Goal: Task Accomplishment & Management: Manage account settings

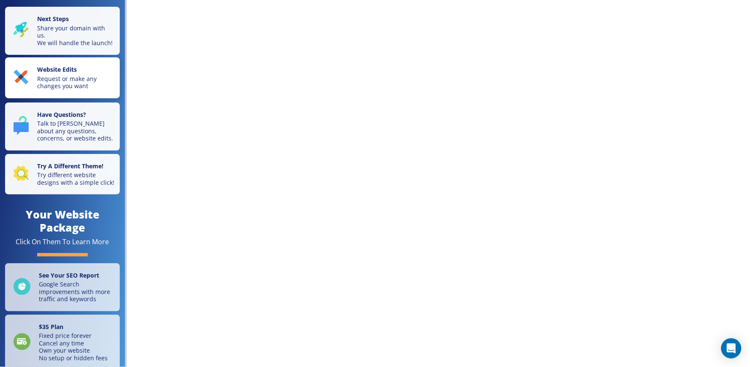
click at [76, 73] on strong "Website Edits" at bounding box center [57, 69] width 40 height 8
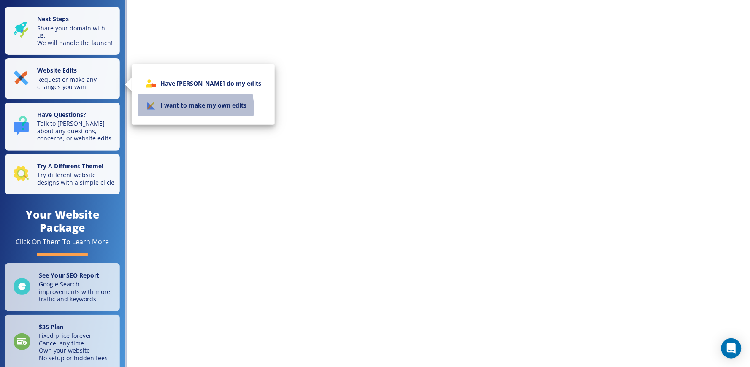
click at [181, 108] on li "I want to make my own edits" at bounding box center [203, 106] width 130 height 22
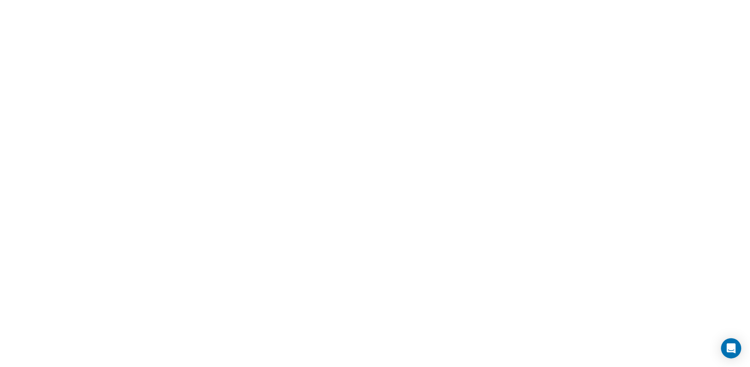
click at [51, 41] on div "Next Steps Share your domain with us. We will handle the launch! Website Edits …" at bounding box center [375, 183] width 750 height 367
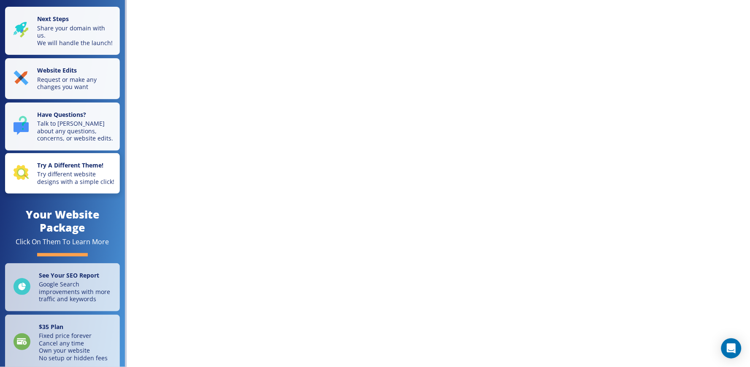
click at [60, 179] on p "Try different website designs with a simple click!" at bounding box center [76, 177] width 78 height 15
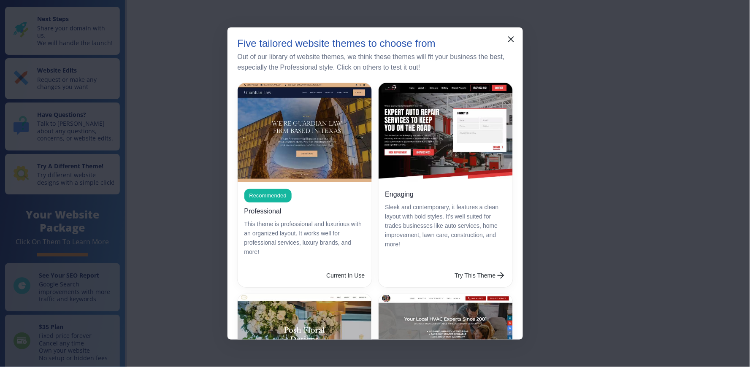
click at [277, 210] on h6 "Professional" at bounding box center [262, 211] width 37 height 11
click at [277, 192] on span "Recommended" at bounding box center [267, 196] width 47 height 8
click at [517, 41] on button "button" at bounding box center [511, 39] width 17 height 17
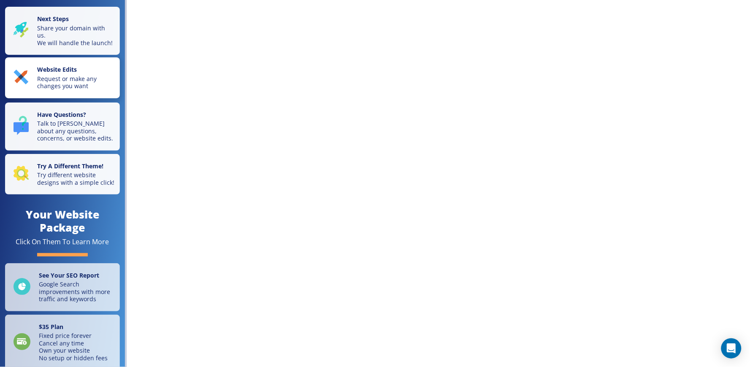
click at [65, 97] on button "Website Edits Request or make any changes you want" at bounding box center [62, 77] width 115 height 41
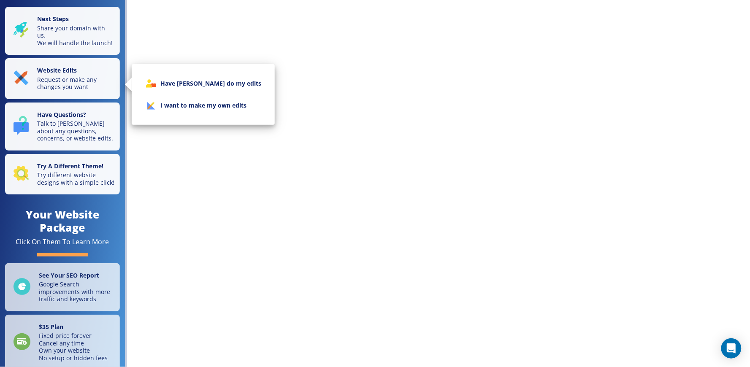
click at [218, 108] on li "I want to make my own edits" at bounding box center [203, 106] width 130 height 22
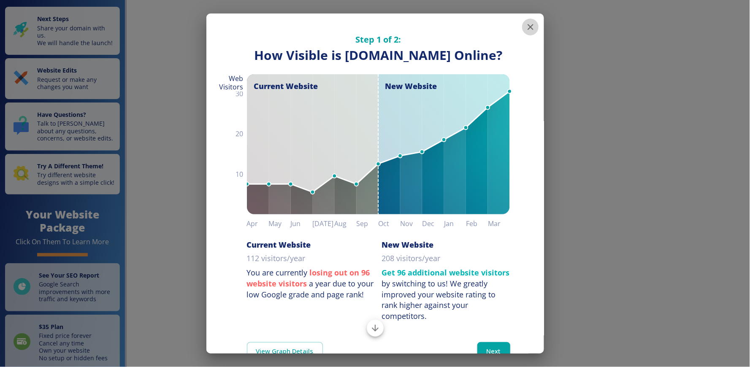
click at [525, 30] on icon "button" at bounding box center [530, 27] width 10 height 10
click at [525, 28] on icon "button" at bounding box center [530, 27] width 10 height 10
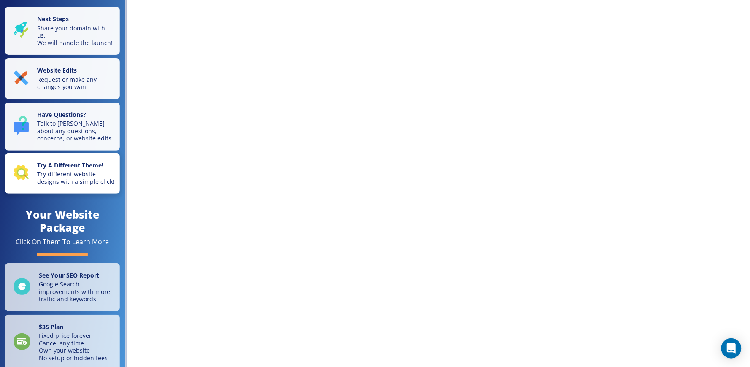
click at [27, 180] on icon "button" at bounding box center [21, 172] width 15 height 15
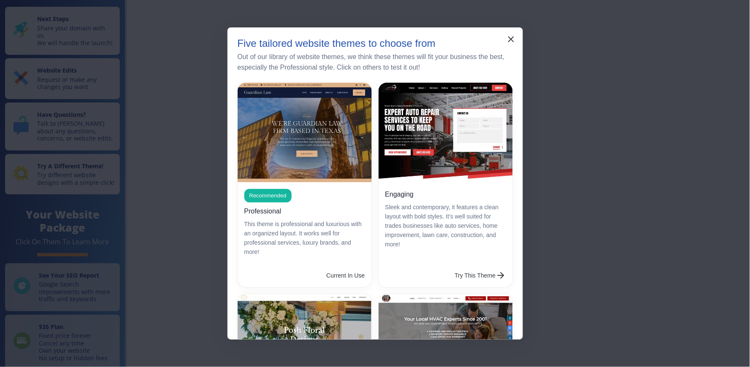
scroll to position [141, 0]
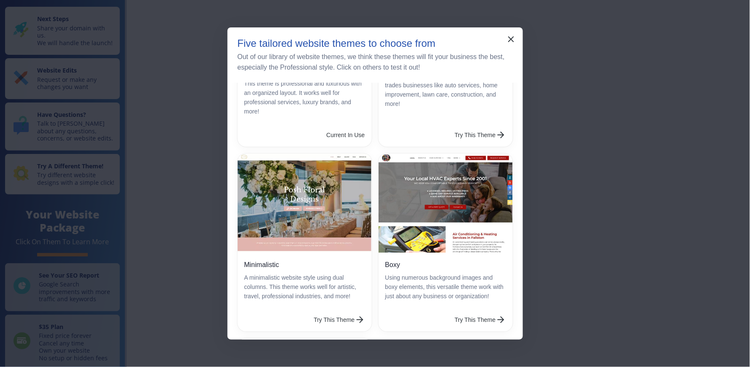
click at [476, 293] on p "Using numerous background images and boxy elements, this versatile theme work w…" at bounding box center [445, 287] width 121 height 28
click at [476, 311] on button "Try This Theme" at bounding box center [481, 319] width 58 height 17
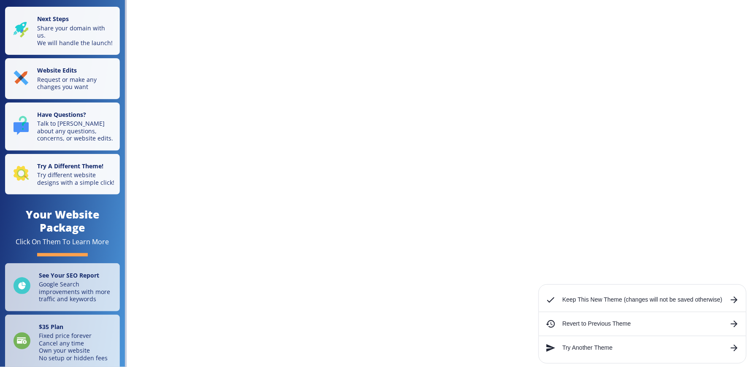
click at [608, 306] on div "Keep This New Theme (changes will not be saved otherwise)" at bounding box center [642, 300] width 207 height 17
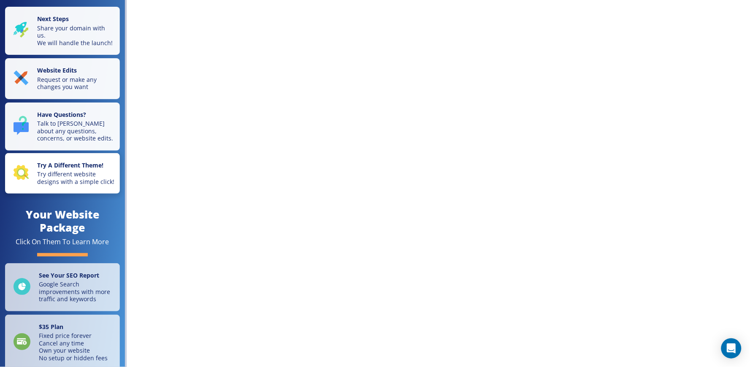
click at [35, 186] on div "Try A Different Theme! Try different website designs with a simple click!" at bounding box center [64, 174] width 101 height 24
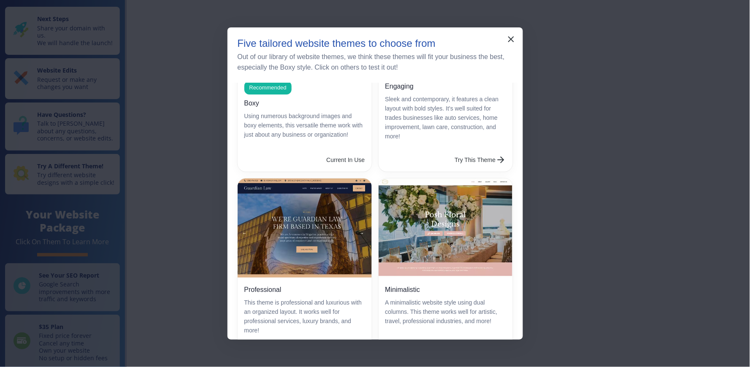
scroll to position [187, 0]
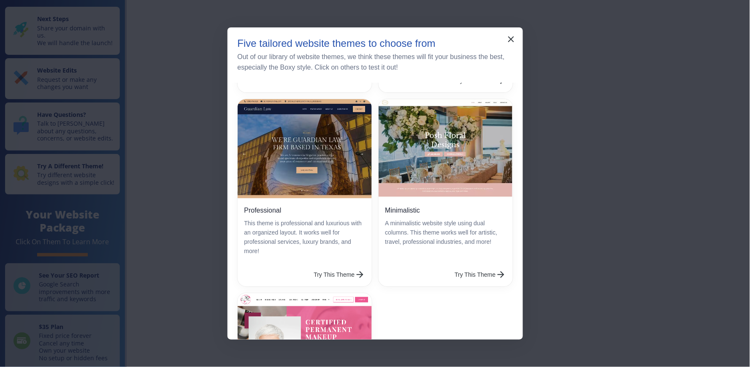
click at [257, 207] on h6 "Professional" at bounding box center [262, 210] width 37 height 11
click at [311, 266] on button "Try This Theme" at bounding box center [340, 274] width 58 height 17
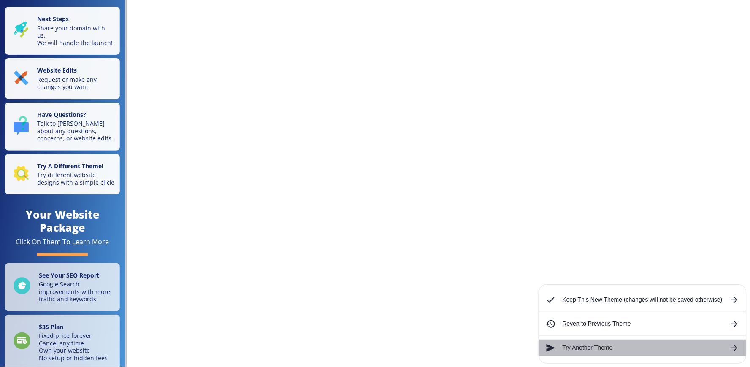
click at [600, 355] on div "Try Another Theme" at bounding box center [642, 348] width 207 height 17
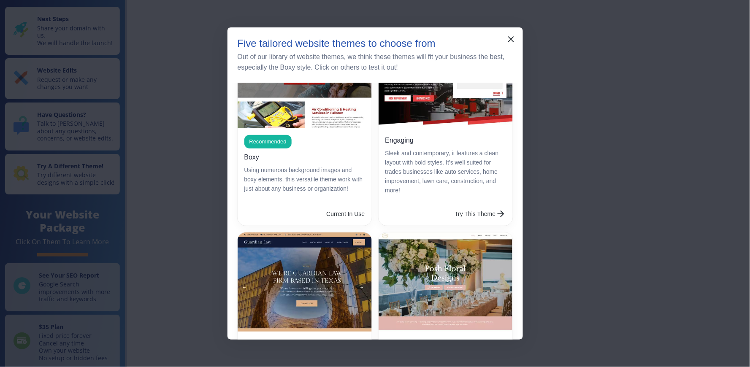
scroll to position [141, 0]
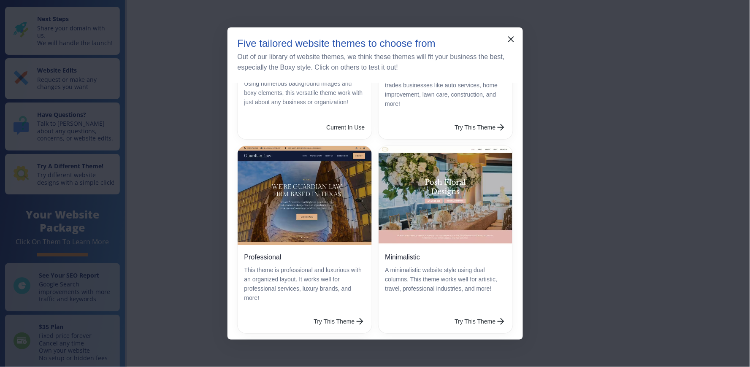
click at [341, 273] on p "This theme is professional and luxurious with an organized layout. It works wel…" at bounding box center [304, 284] width 121 height 37
click at [341, 313] on button "Try This Theme" at bounding box center [340, 321] width 58 height 17
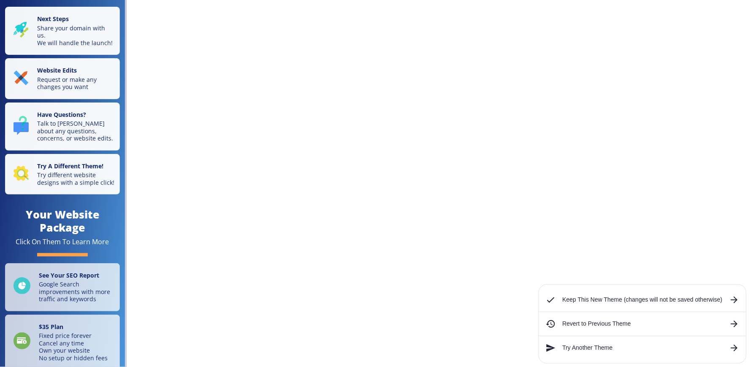
click at [638, 293] on div "Keep This New Theme (changes will not be saved otherwise)" at bounding box center [642, 300] width 207 height 17
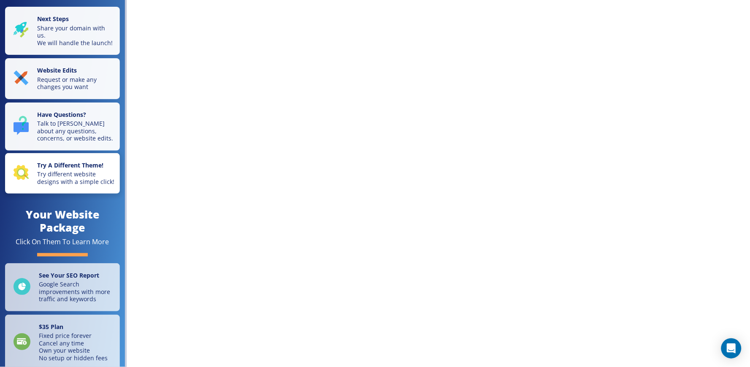
click at [83, 165] on button "Try A Different Theme! Try different website designs with a simple click!" at bounding box center [62, 173] width 115 height 41
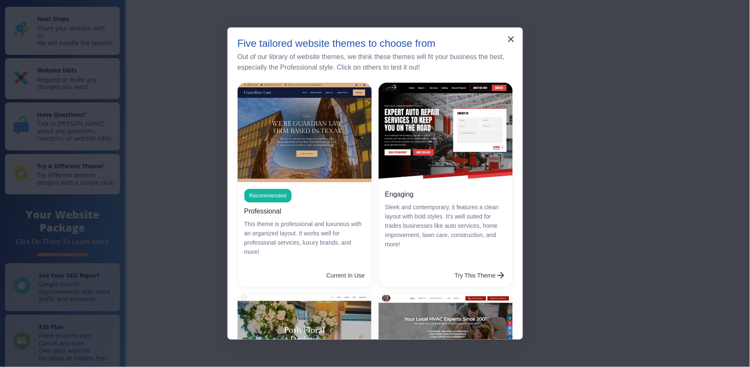
scroll to position [47, 0]
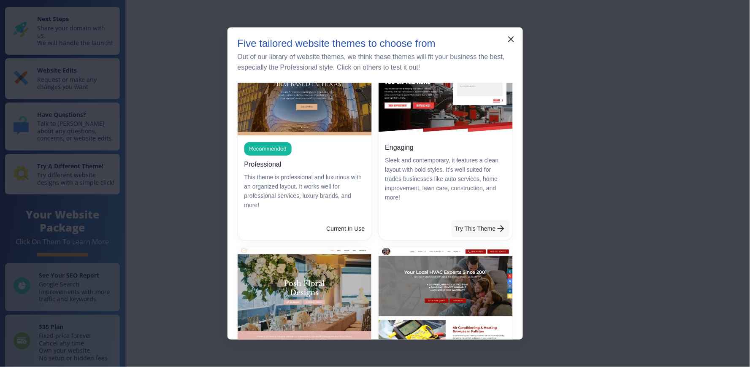
click at [460, 225] on button "Try This Theme" at bounding box center [481, 228] width 58 height 17
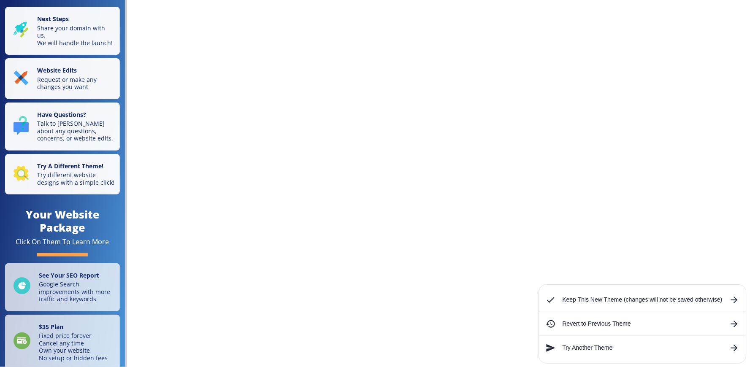
click at [565, 303] on h6 "Keep This New Theme (changes will not be saved otherwise)" at bounding box center [643, 299] width 160 height 9
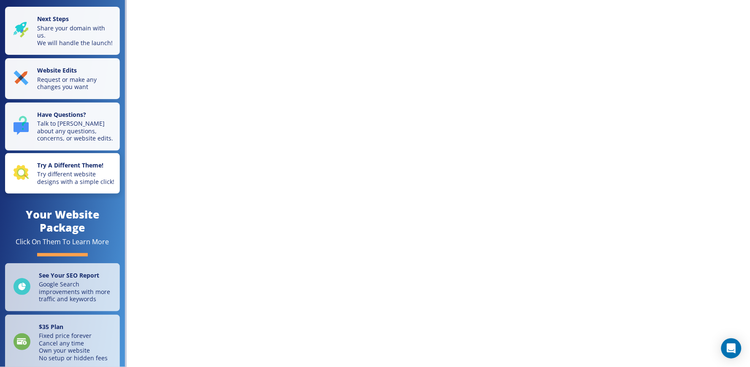
click at [32, 160] on button "Try A Different Theme! Try different website designs with a simple click!" at bounding box center [62, 173] width 115 height 41
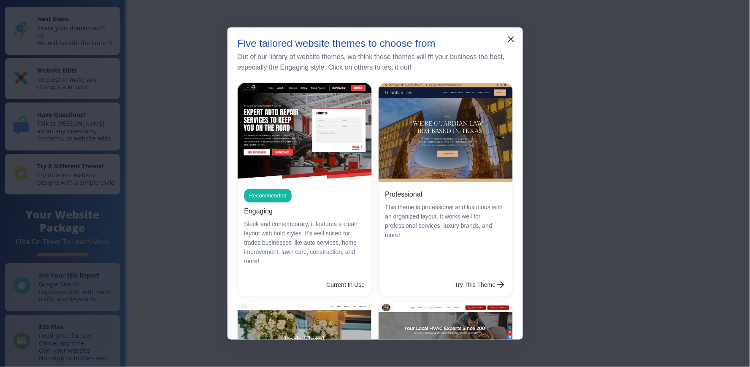
click at [452, 235] on p "This theme is professional and luxurious with an organized layout. It works wel…" at bounding box center [445, 221] width 121 height 37
click at [452, 276] on button "Try This Theme" at bounding box center [481, 284] width 58 height 17
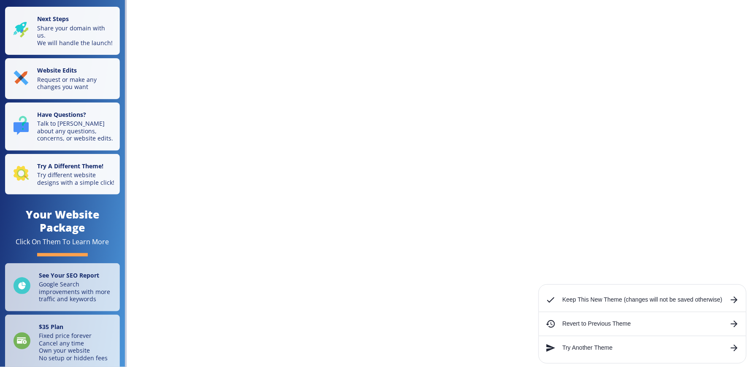
click at [583, 300] on h6 "Keep This New Theme (changes will not be saved otherwise)" at bounding box center [643, 299] width 160 height 9
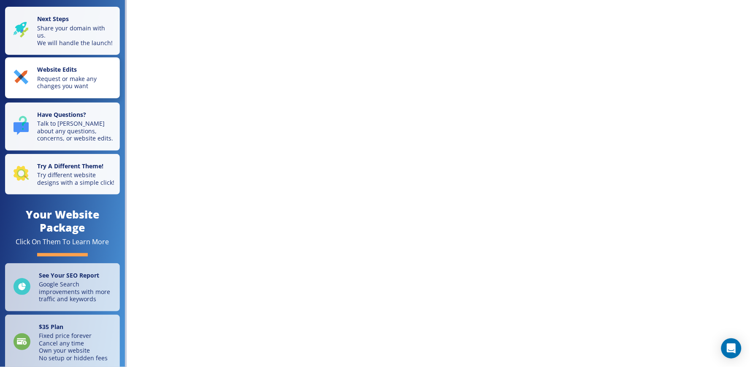
click at [78, 86] on p "Request or make any changes you want" at bounding box center [76, 82] width 78 height 15
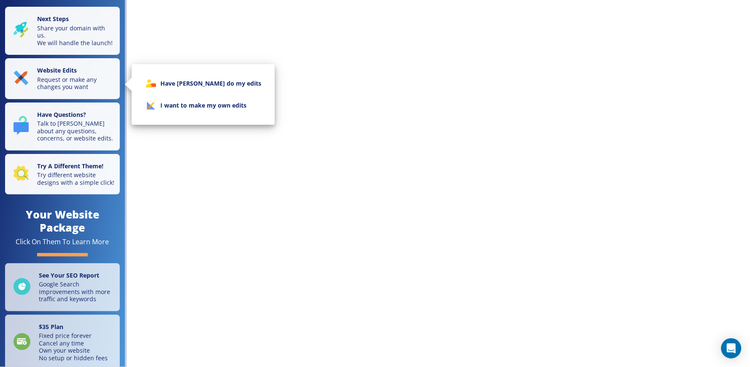
click at [264, 113] on div at bounding box center [375, 183] width 750 height 367
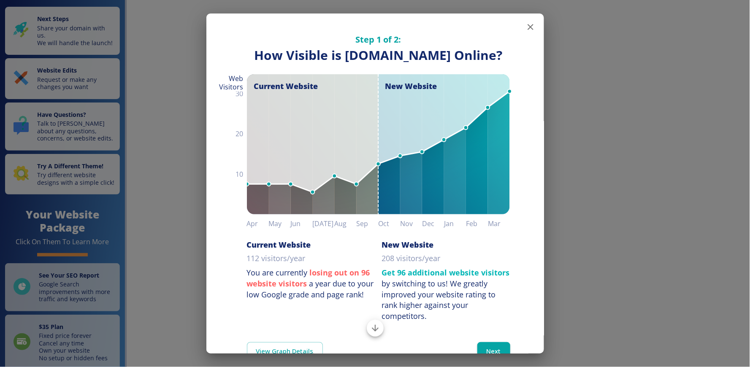
click at [525, 28] on icon "button" at bounding box center [530, 27] width 10 height 10
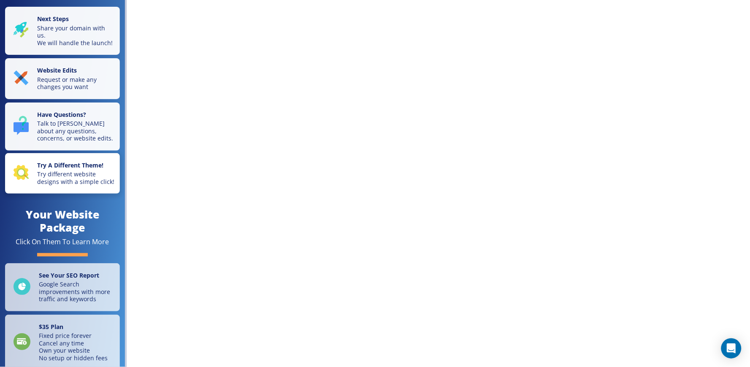
click at [60, 179] on p "Try different website designs with a simple click!" at bounding box center [76, 177] width 78 height 15
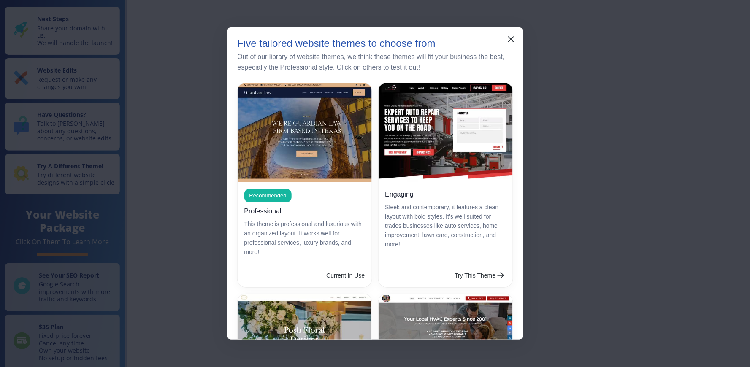
click at [280, 192] on span "Recommended" at bounding box center [267, 196] width 47 height 8
click at [343, 273] on div "Current In Use" at bounding box center [305, 276] width 134 height 24
click at [506, 35] on icon "button" at bounding box center [511, 39] width 10 height 10
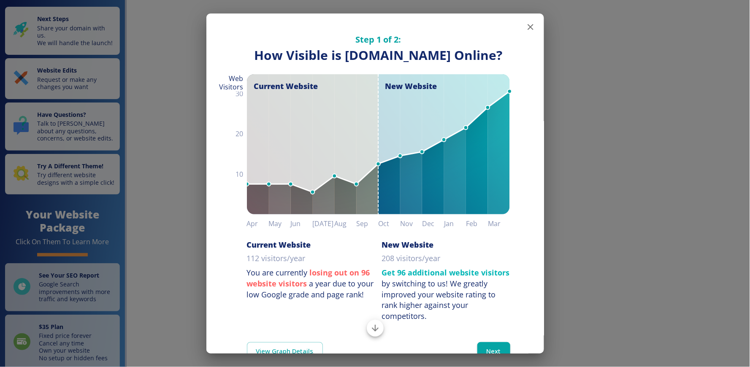
click at [526, 27] on icon "button" at bounding box center [530, 27] width 10 height 10
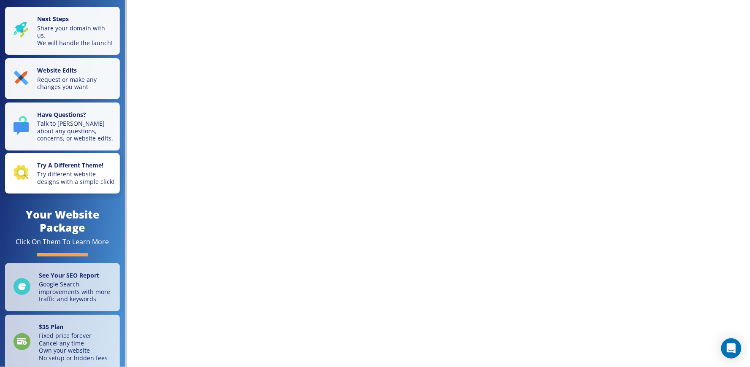
click at [73, 185] on p "Try different website designs with a simple click!" at bounding box center [76, 177] width 78 height 15
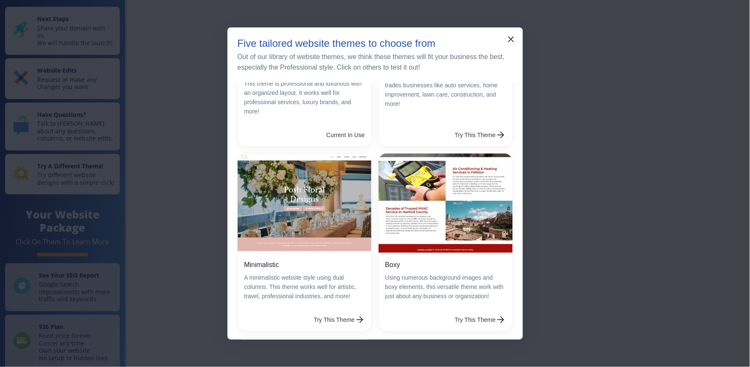
scroll to position [94, 0]
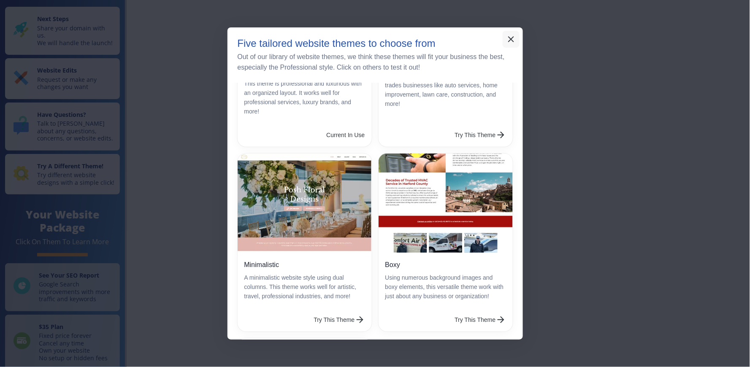
click at [511, 41] on icon "button" at bounding box center [511, 39] width 10 height 10
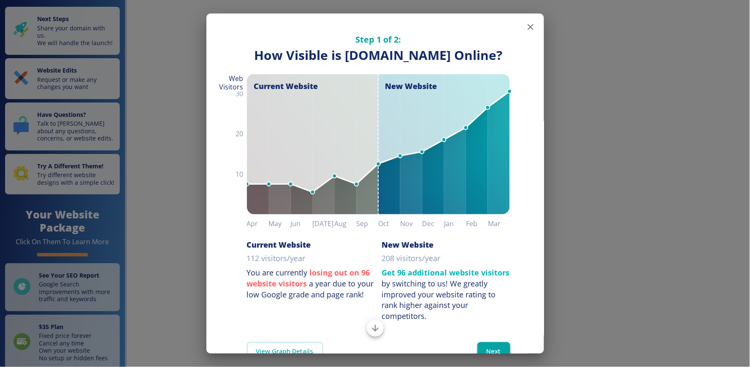
click at [525, 23] on icon "button" at bounding box center [530, 27] width 10 height 10
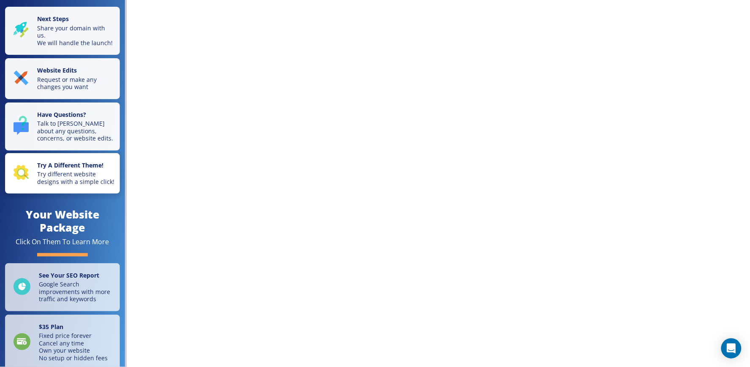
click at [56, 178] on p "Try different website designs with a simple click!" at bounding box center [76, 177] width 78 height 15
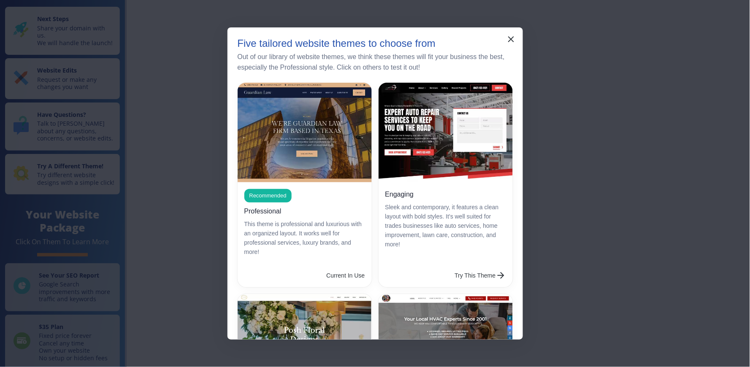
click at [428, 212] on p "Sleek and contemporary, it features a clean layout with bold styles. It’s well …" at bounding box center [445, 226] width 121 height 46
click at [452, 267] on button "Try This Theme" at bounding box center [481, 275] width 58 height 17
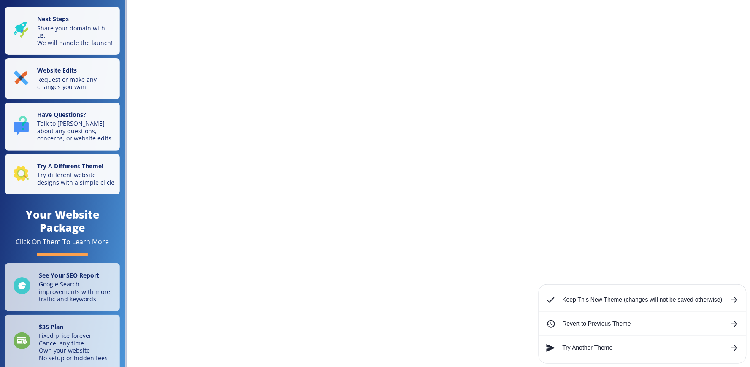
click at [584, 301] on h6 "Keep This New Theme (changes will not be saved otherwise)" at bounding box center [643, 299] width 160 height 9
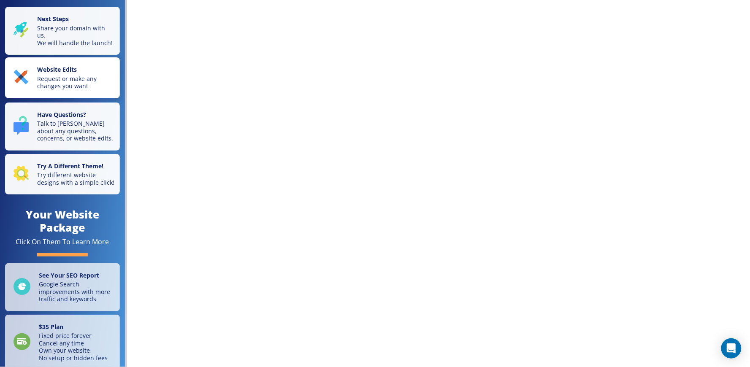
click at [60, 73] on strong "Website Edits" at bounding box center [57, 69] width 40 height 8
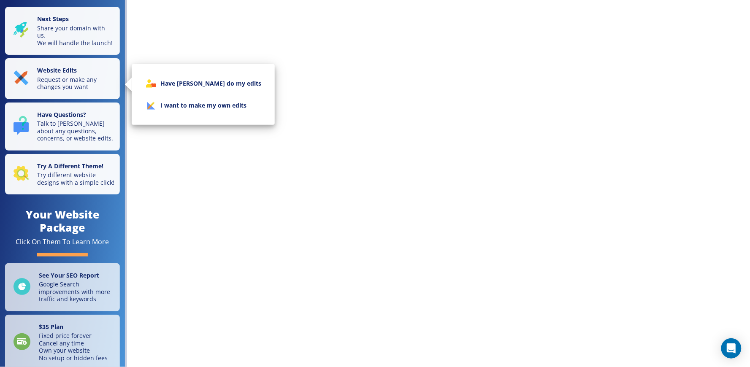
click at [189, 100] on li "I want to make my own edits" at bounding box center [203, 106] width 130 height 22
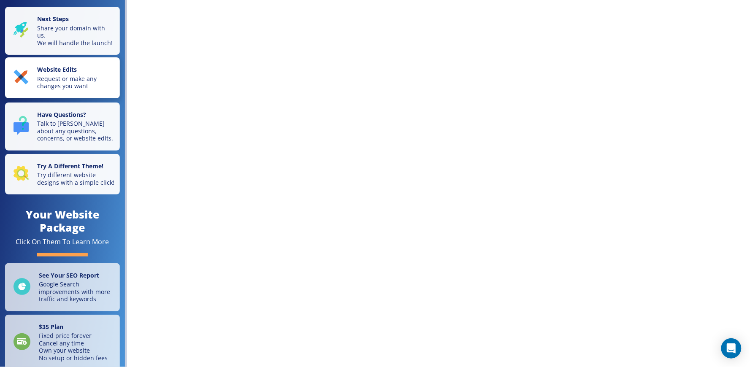
click at [81, 81] on p "Request or make any changes you want" at bounding box center [76, 82] width 78 height 15
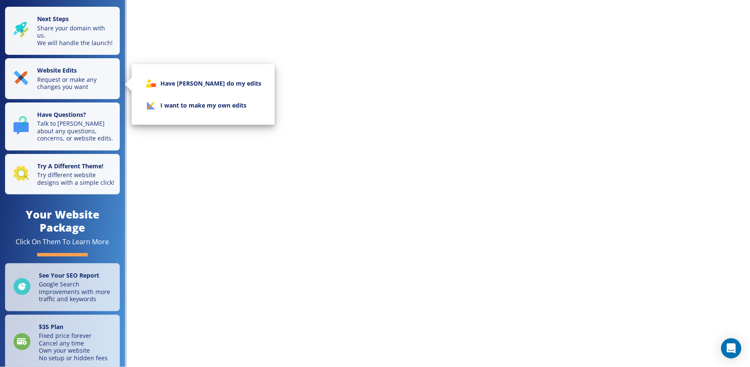
click at [197, 103] on li "I want to make my own edits" at bounding box center [203, 106] width 130 height 22
